Goal: Task Accomplishment & Management: Manage account settings

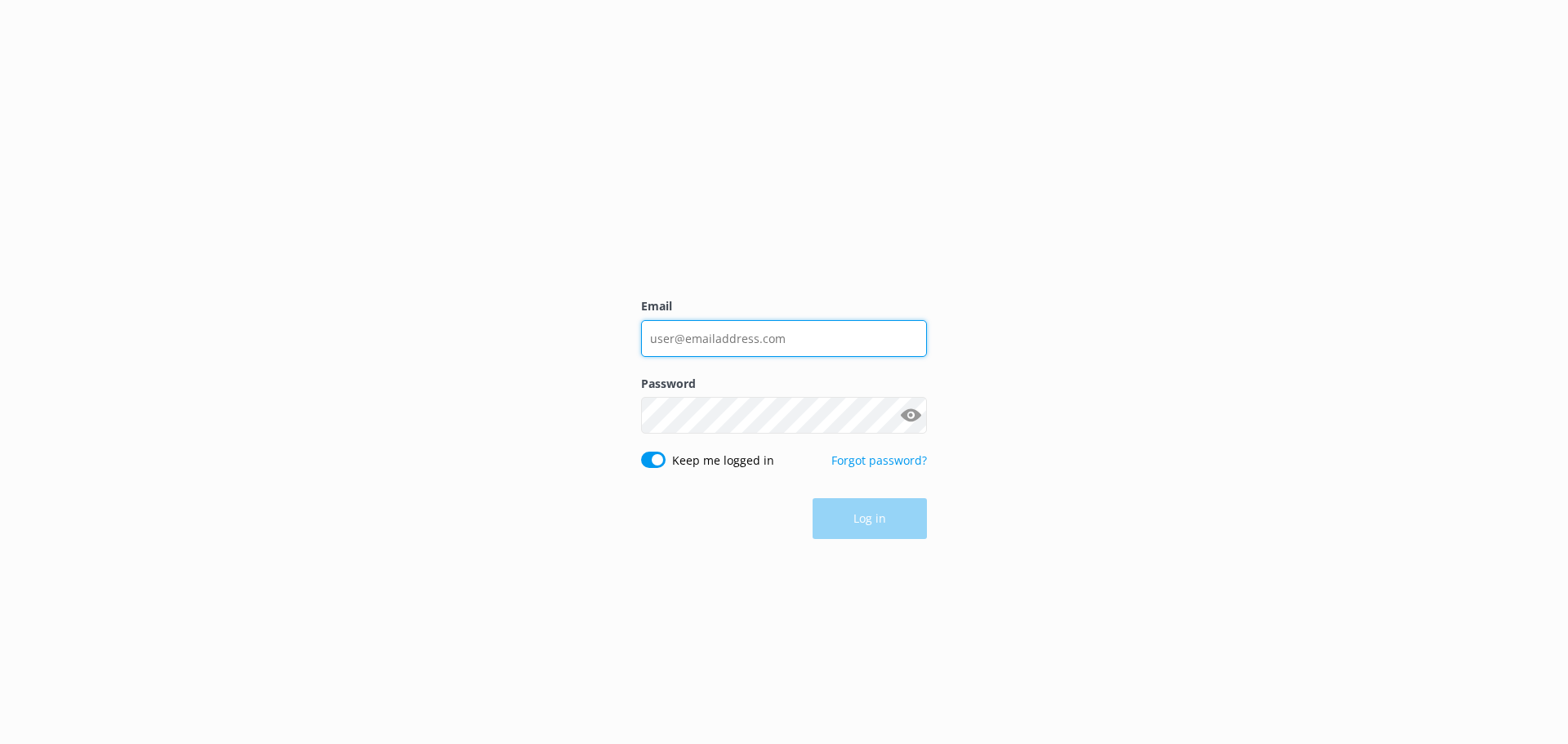
type input "[PERSON_NAME][EMAIL_ADDRESS][DOMAIN_NAME]"
click at [891, 522] on div "Log in" at bounding box center [784, 519] width 286 height 41
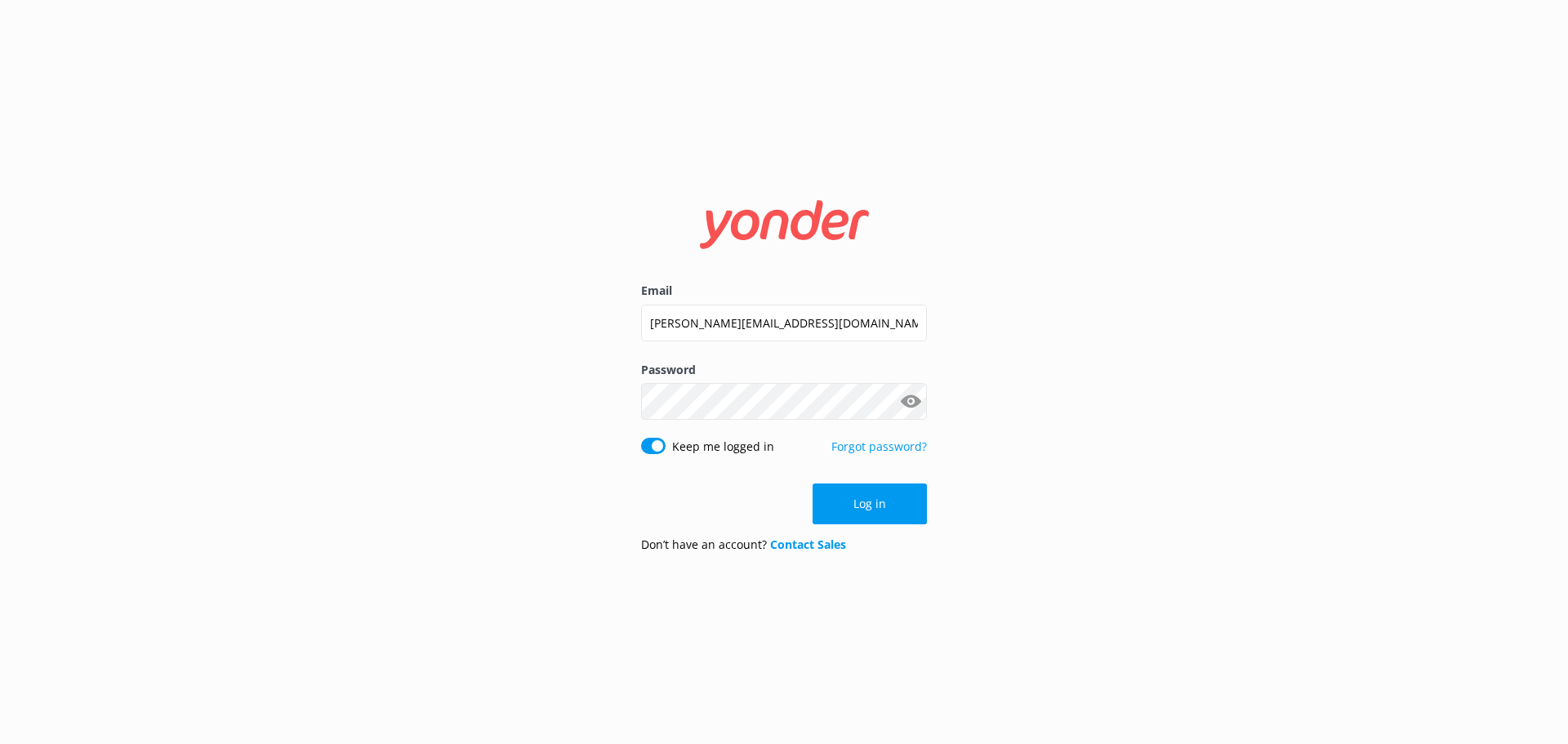
drag, startPoint x: 897, startPoint y: 507, endPoint x: 942, endPoint y: 507, distance: 45.0
click at [897, 507] on button "Log in" at bounding box center [870, 504] width 114 height 41
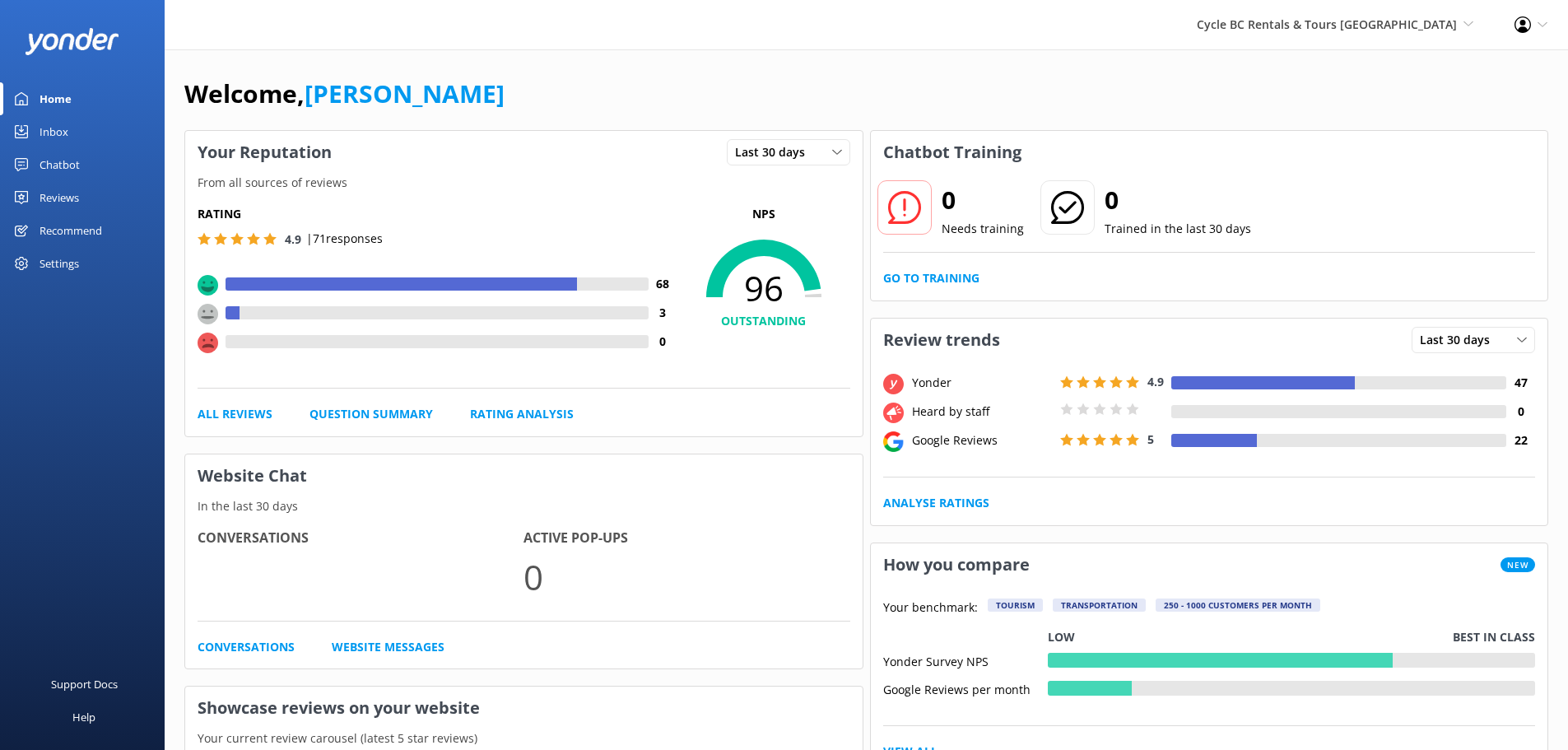
click at [45, 167] on div "Chatbot" at bounding box center [59, 164] width 40 height 33
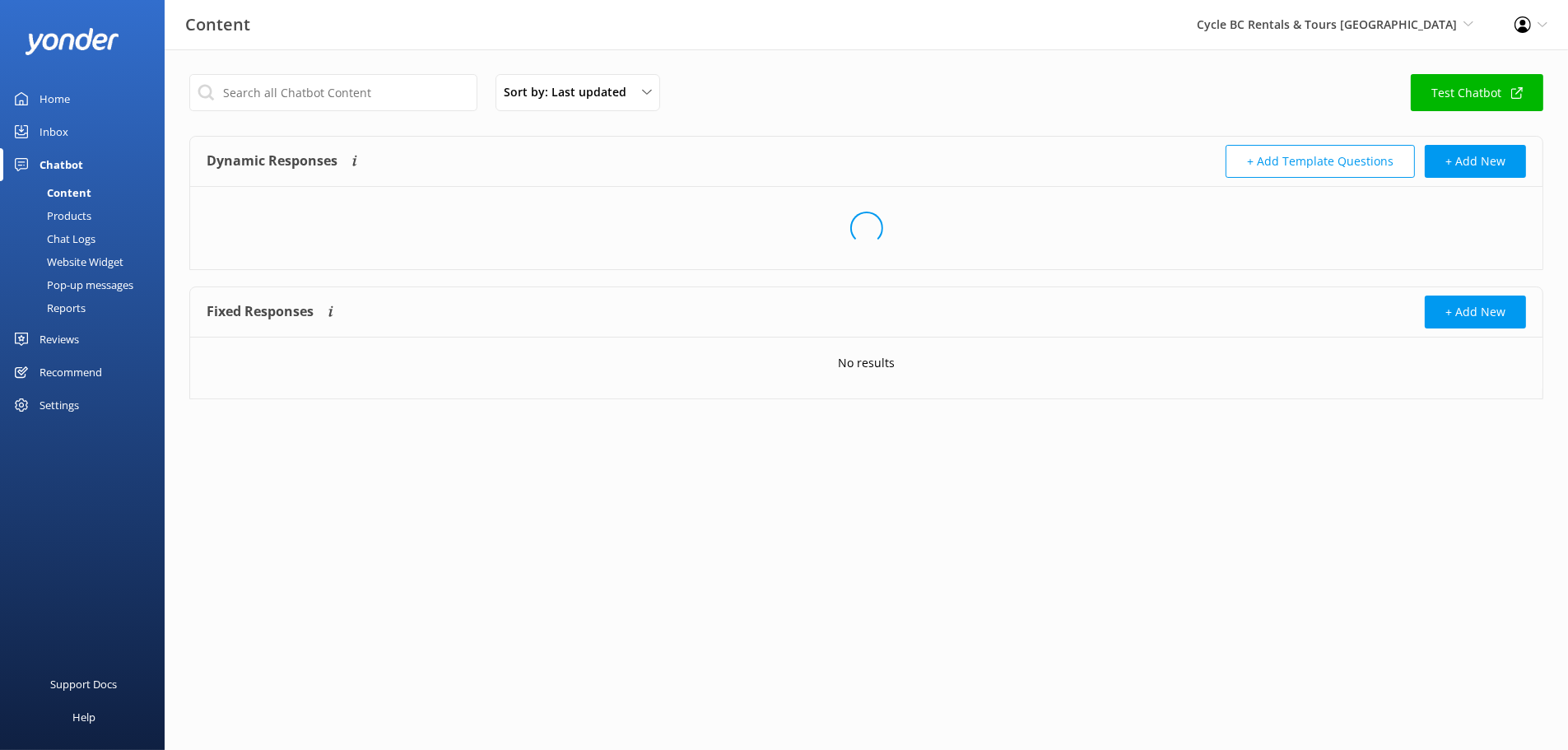
click at [75, 131] on link "Inbox" at bounding box center [82, 131] width 165 height 33
